Goal: Task Accomplishment & Management: Use online tool/utility

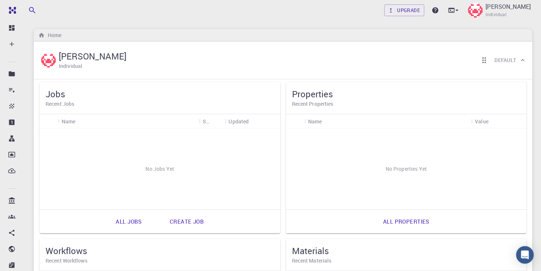
click at [184, 224] on link "Create job" at bounding box center [187, 222] width 50 height 18
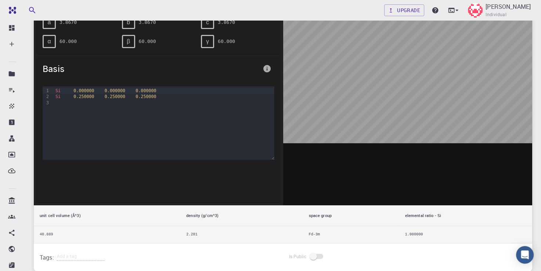
scroll to position [171, 0]
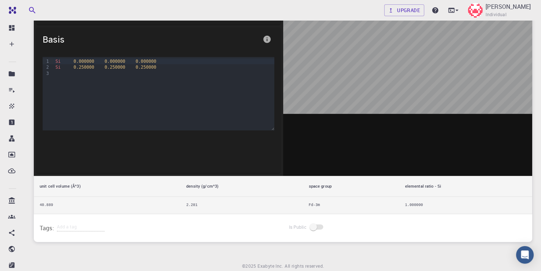
click at [127, 206] on td "40.889" at bounding box center [107, 205] width 147 height 17
click at [53, 207] on td "40.889" at bounding box center [107, 205] width 147 height 17
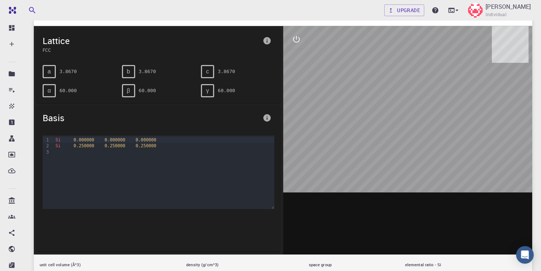
scroll to position [39, 0]
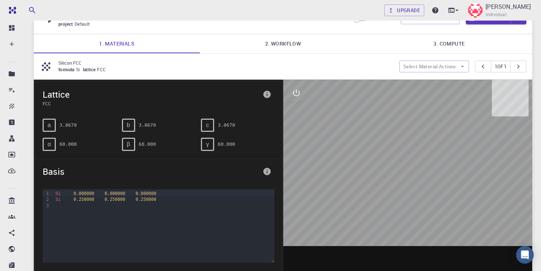
click at [86, 65] on p "Silicon FCC" at bounding box center [225, 63] width 335 height 7
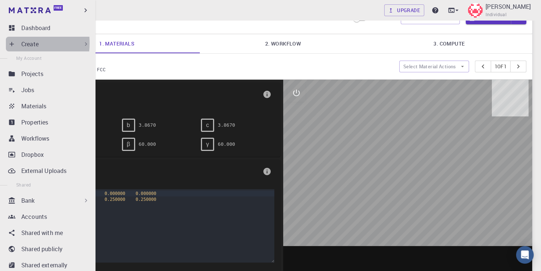
click at [10, 43] on icon at bounding box center [11, 43] width 7 height 7
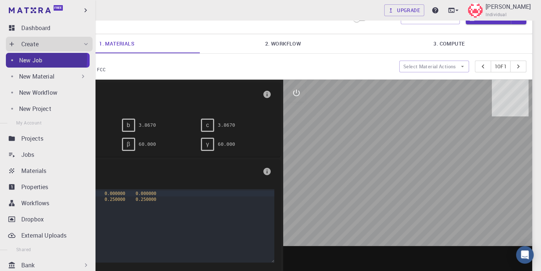
click at [23, 59] on p "New Job" at bounding box center [30, 60] width 23 height 9
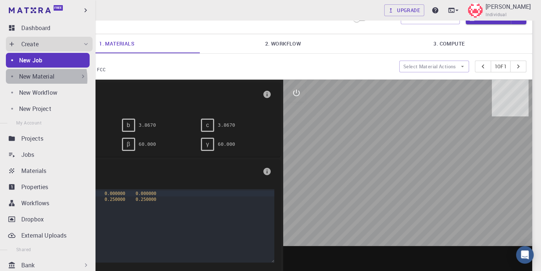
click at [37, 79] on p "New Material" at bounding box center [36, 76] width 35 height 9
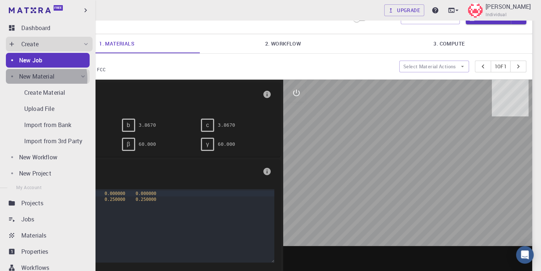
click at [37, 79] on p "New Material" at bounding box center [36, 76] width 35 height 9
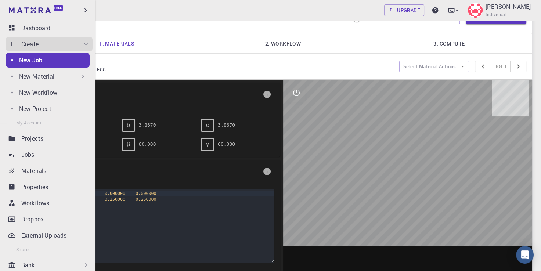
click at [37, 79] on p "New Material" at bounding box center [36, 76] width 35 height 9
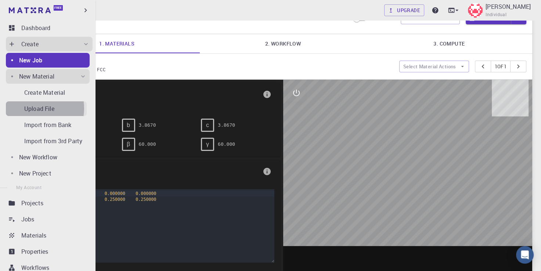
click at [33, 108] on p "Upload File" at bounding box center [39, 108] width 30 height 9
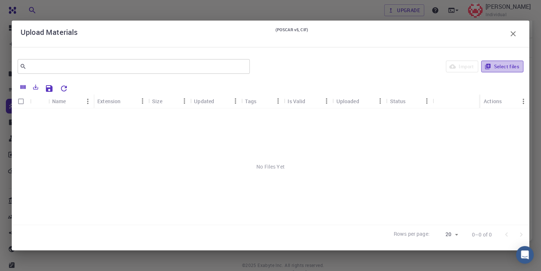
click at [498, 66] on button "Select files" at bounding box center [502, 67] width 42 height 12
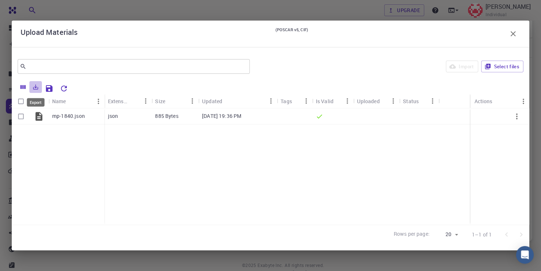
click at [34, 89] on icon "Export" at bounding box center [35, 87] width 7 height 7
click at [18, 115] on input "Select row" at bounding box center [21, 116] width 14 height 14
checkbox input "true"
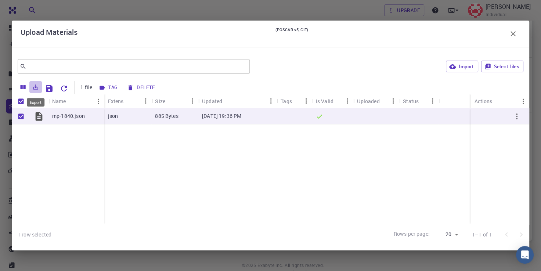
click at [35, 87] on icon "Export" at bounding box center [35, 86] width 5 height 5
click at [46, 101] on li "Download as CSV" at bounding box center [61, 102] width 62 height 13
click at [97, 40] on div "Upload Materials (POSCAR v5, CIF)" at bounding box center [271, 33] width 500 height 15
click at [509, 35] on icon "button" at bounding box center [513, 33] width 9 height 9
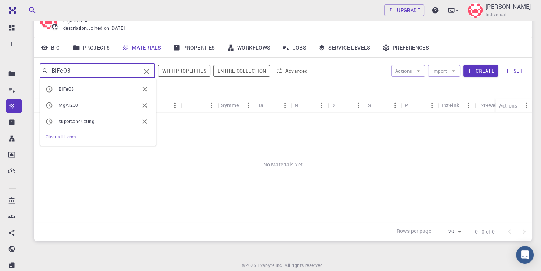
click at [99, 72] on input "BiFeO3" at bounding box center [94, 71] width 92 height 10
type input "B"
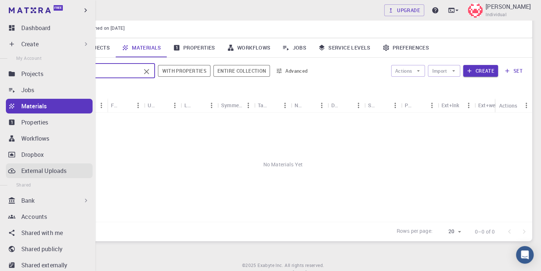
type input "TiO2"
click at [42, 171] on p "External Uploads" at bounding box center [43, 170] width 45 height 9
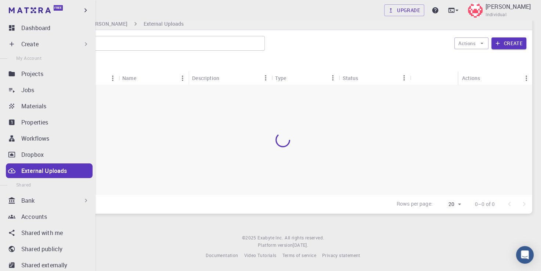
scroll to position [11, 0]
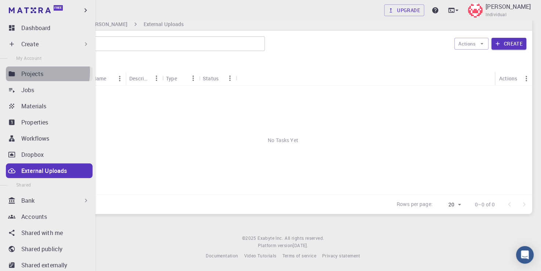
click at [36, 72] on p "Projects" at bounding box center [32, 73] width 22 height 9
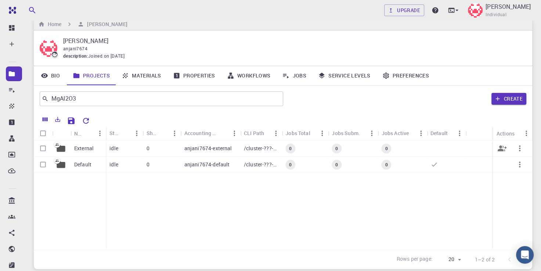
click at [86, 145] on p "External" at bounding box center [83, 148] width 19 height 7
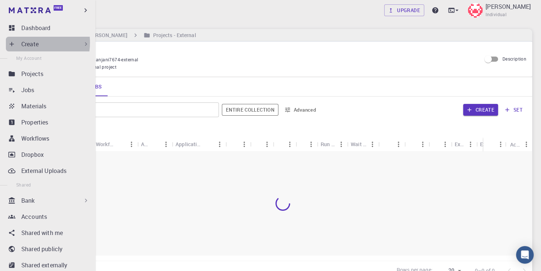
click at [26, 43] on p "Create" at bounding box center [29, 44] width 17 height 9
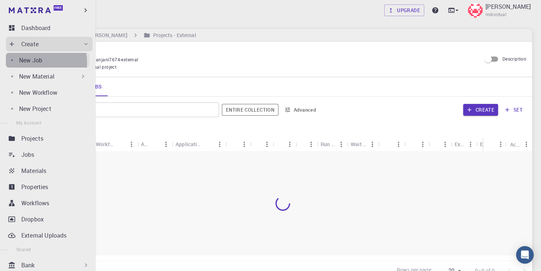
click at [22, 63] on p "New Job" at bounding box center [30, 60] width 23 height 9
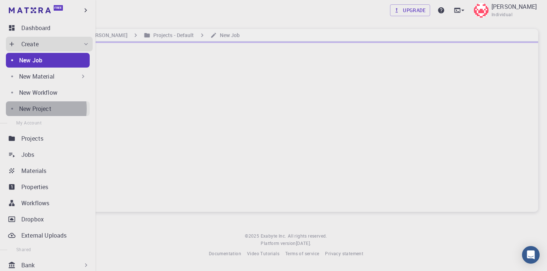
click at [29, 109] on p "New Project" at bounding box center [35, 108] width 32 height 9
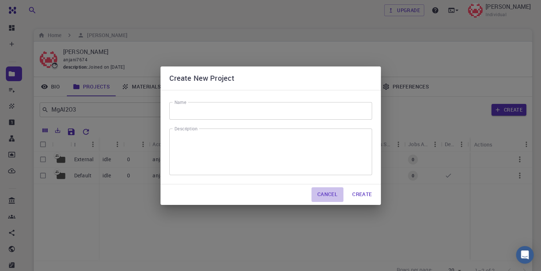
click at [319, 193] on button "Cancel" at bounding box center [327, 194] width 32 height 15
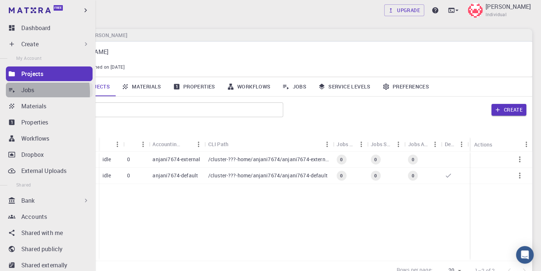
click at [26, 92] on p "Jobs" at bounding box center [27, 90] width 13 height 9
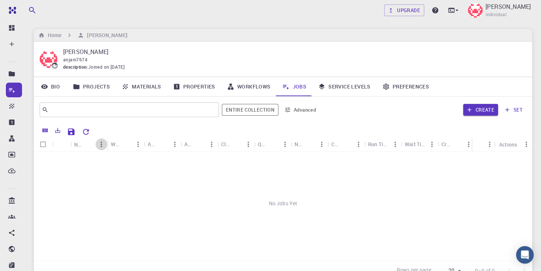
click at [98, 145] on icon "Menu" at bounding box center [101, 144] width 8 height 8
click at [127, 211] on div "No Jobs Yet" at bounding box center [283, 204] width 498 height 104
click at [194, 87] on link "Properties" at bounding box center [194, 86] width 54 height 19
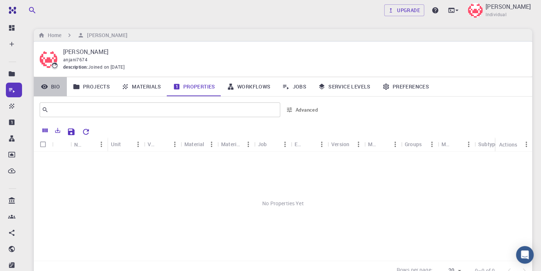
click at [57, 86] on link "Bio" at bounding box center [50, 86] width 33 height 19
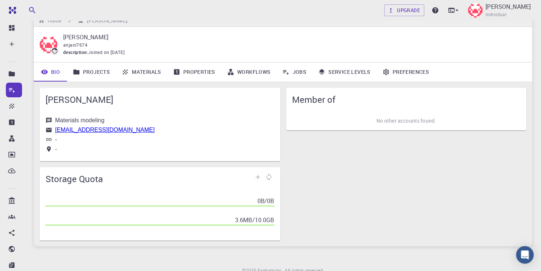
scroll to position [47, 0]
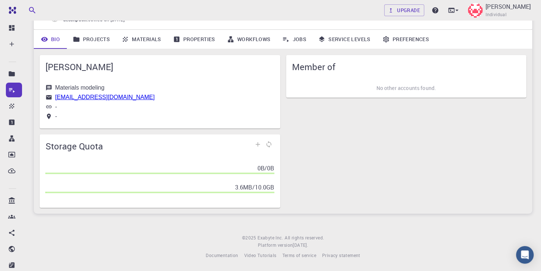
click at [399, 164] on div "Member of No other accounts found." at bounding box center [403, 128] width 246 height 159
click at [90, 40] on link "Projects" at bounding box center [91, 39] width 49 height 19
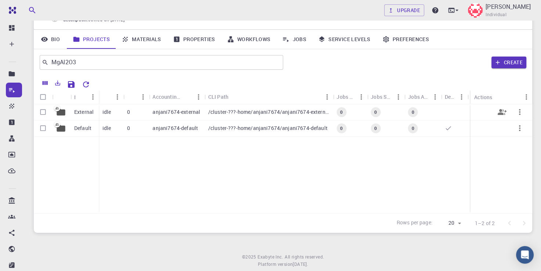
click at [81, 113] on p "External" at bounding box center [83, 111] width 19 height 7
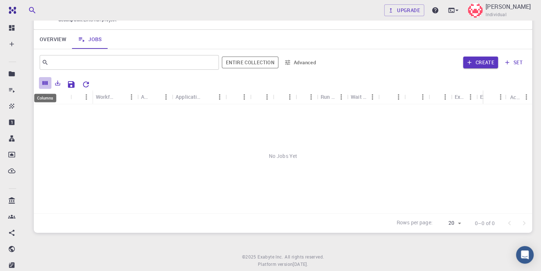
click at [44, 83] on icon "Columns" at bounding box center [45, 83] width 5 height 4
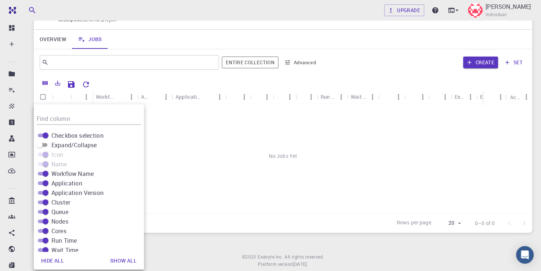
click at [61, 172] on span "Workflow Name" at bounding box center [72, 173] width 42 height 9
click at [59, 172] on input "Workflow Name" at bounding box center [45, 173] width 26 height 9
checkbox input "false"
click at [214, 163] on div "No Jobs Yet" at bounding box center [283, 158] width 498 height 109
